Goal: Task Accomplishment & Management: Manage account settings

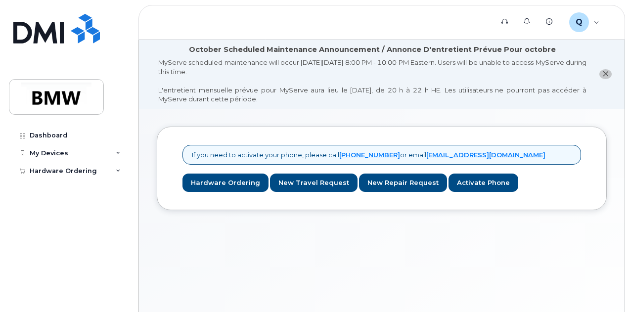
drag, startPoint x: 0, startPoint y: 0, endPoint x: 607, endPoint y: 74, distance: 611.1
click at [607, 74] on icon "close notification" at bounding box center [605, 74] width 6 height 6
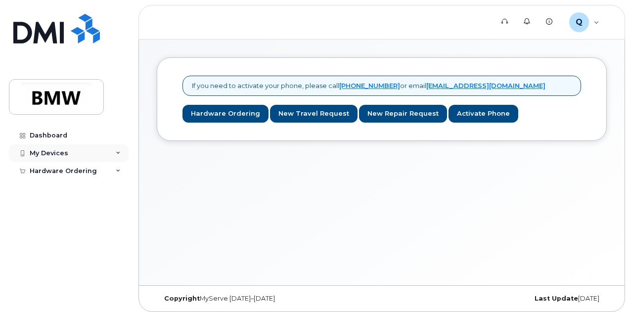
click at [119, 151] on icon at bounding box center [118, 153] width 5 height 5
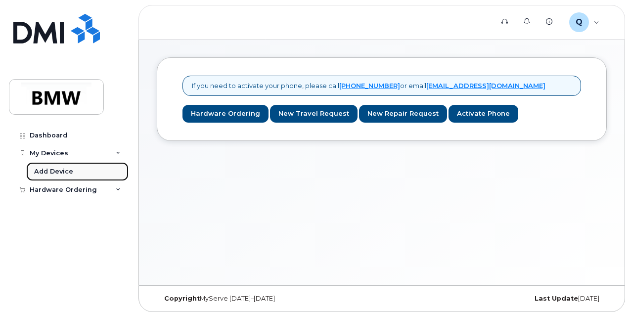
click at [59, 171] on div "Add Device" at bounding box center [53, 171] width 39 height 9
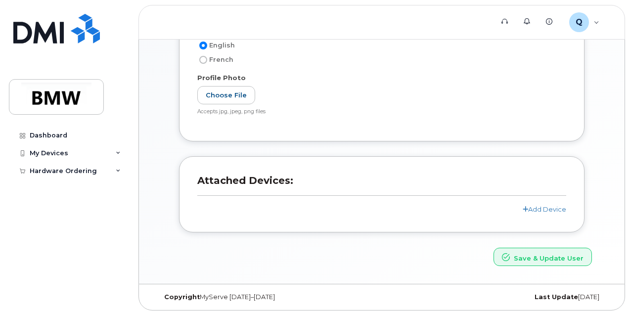
scroll to position [229, 0]
click at [531, 204] on link "Add Device" at bounding box center [545, 208] width 44 height 8
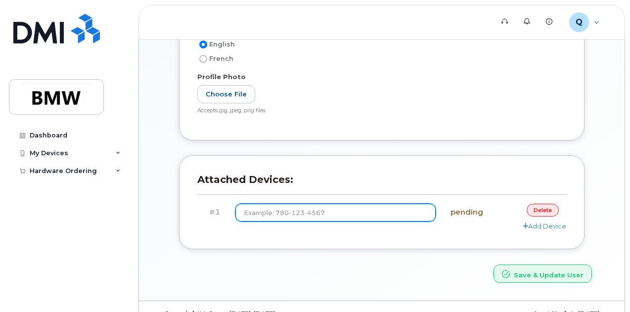
click at [324, 219] on div "#1 pending delete Add Device" at bounding box center [381, 217] width 369 height 27
click at [330, 214] on input at bounding box center [335, 213] width 200 height 18
type input "[PHONE_NUMBER]"
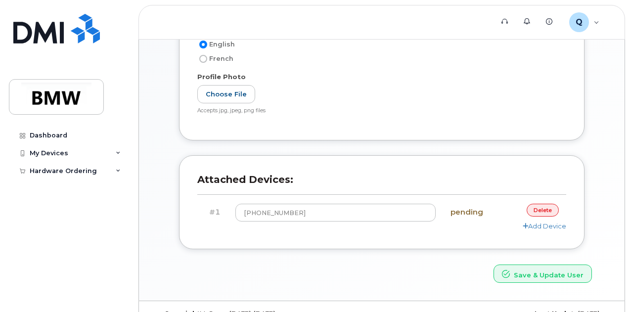
click at [524, 236] on div "Attached Devices: #1 [PHONE_NUMBER] pending delete Add Device" at bounding box center [381, 202] width 405 height 94
click at [550, 226] on link "Add Device" at bounding box center [545, 226] width 44 height 8
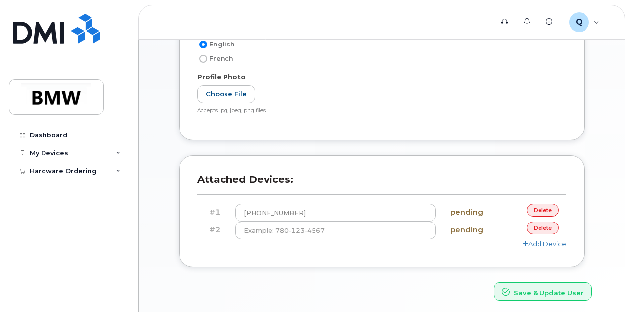
click at [543, 226] on link "delete" at bounding box center [543, 228] width 32 height 12
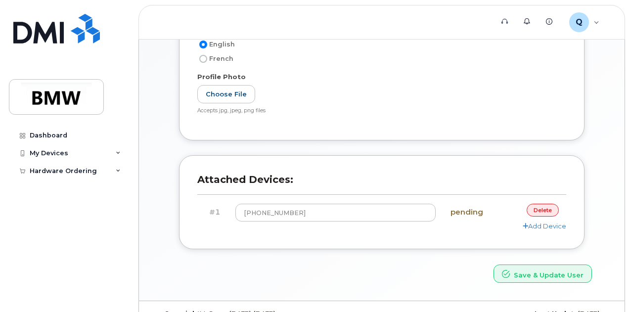
click at [460, 209] on h4 "pending" at bounding box center [473, 212] width 46 height 8
click at [529, 268] on button "Save & Update User" at bounding box center [542, 274] width 98 height 18
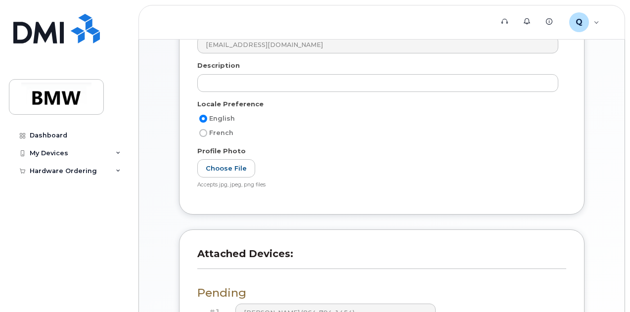
scroll to position [315, 0]
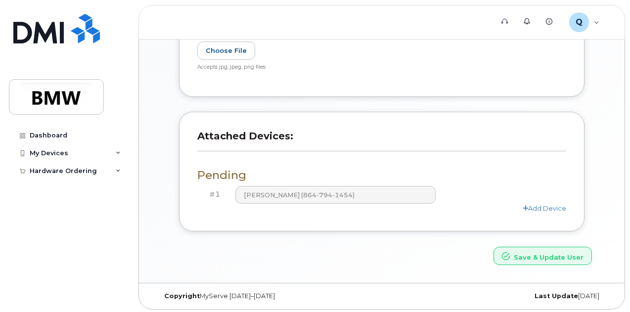
click at [361, 249] on div "Save & Update User" at bounding box center [381, 256] width 435 height 18
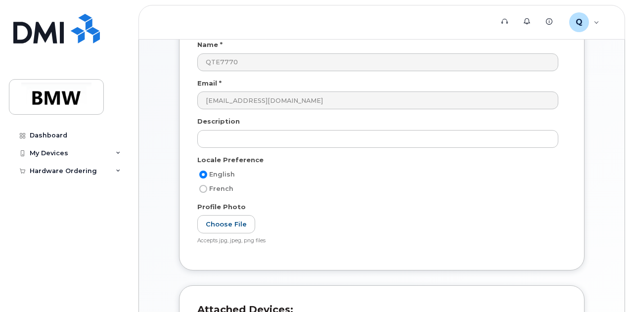
scroll to position [68, 0]
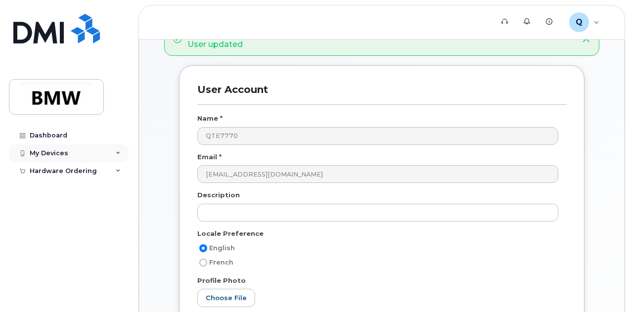
click at [53, 149] on div "My Devices" at bounding box center [49, 153] width 39 height 8
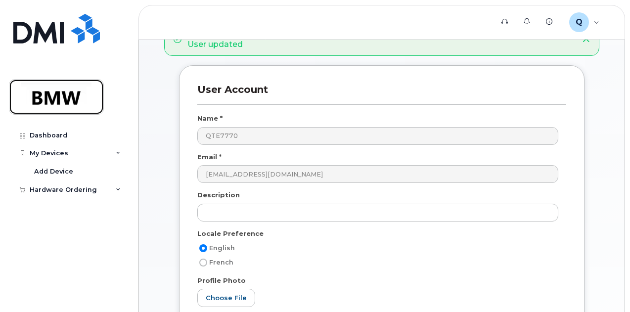
click at [76, 95] on img at bounding box center [56, 97] width 76 height 29
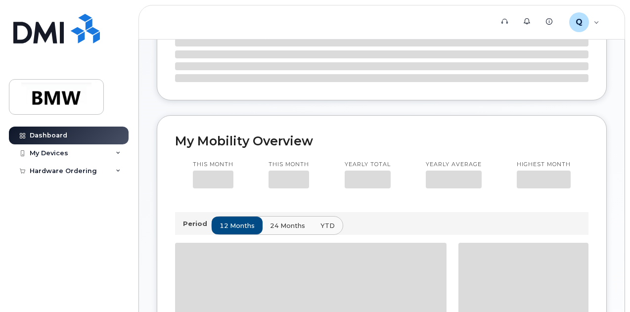
scroll to position [232, 0]
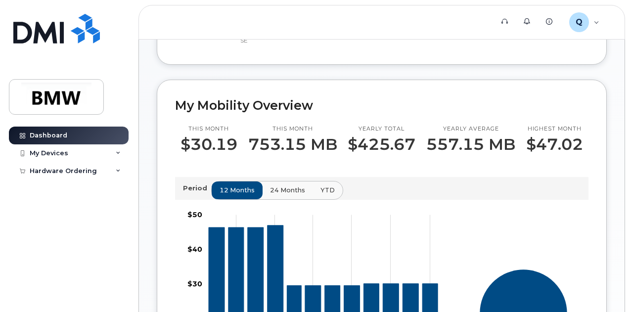
click at [613, 101] on div "QTE7770 Welcome to the BMW Mobile Support Desk Portal If you need assistance, c…" at bounding box center [382, 221] width 486 height 826
click at [619, 101] on div "QTE7770 Welcome to the BMW Mobile Support Desk Portal If you need assistance, c…" at bounding box center [382, 221] width 486 height 826
click at [612, 106] on div "QTE7770 Welcome to the BMW Mobile Support Desk Portal If you need assistance, c…" at bounding box center [382, 221] width 486 height 826
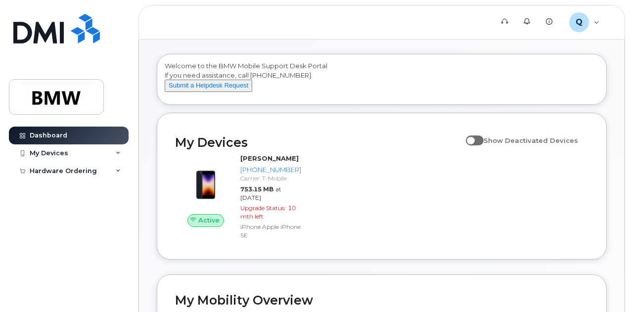
scroll to position [34, 0]
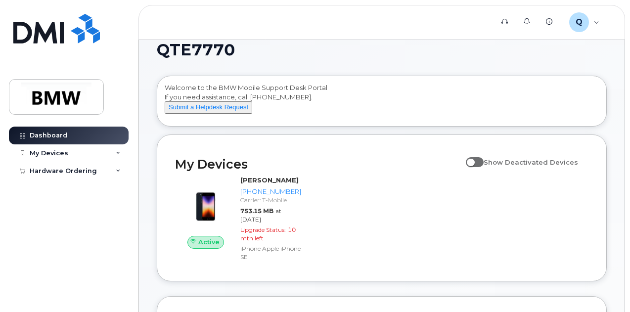
scroll to position [0, 0]
